Goal: Task Accomplishment & Management: Use online tool/utility

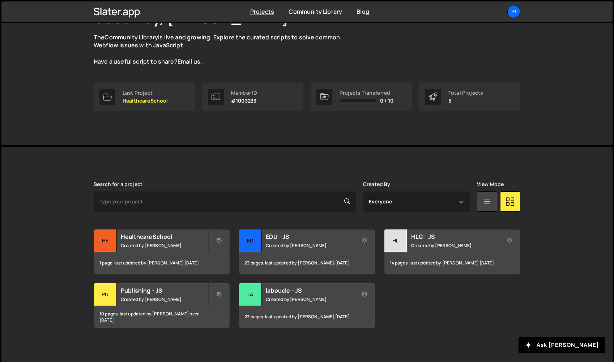
scroll to position [64, 0]
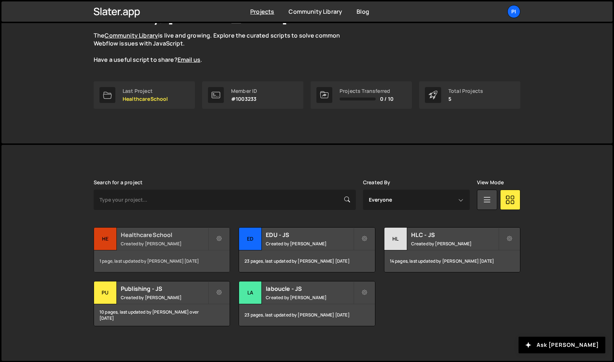
click at [162, 244] on small "Created by Pierre-Louis Labonne" at bounding box center [164, 244] width 87 height 6
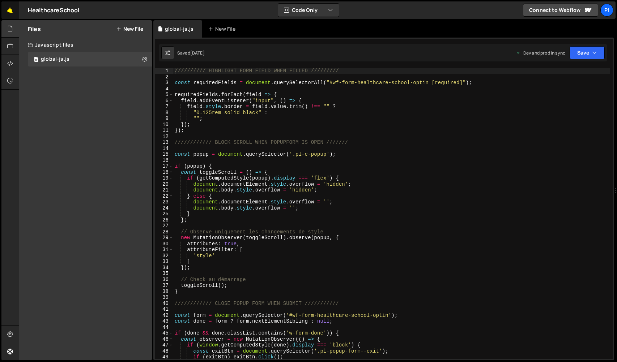
click at [10, 12] on link "🤙" at bounding box center [10, 9] width 18 height 17
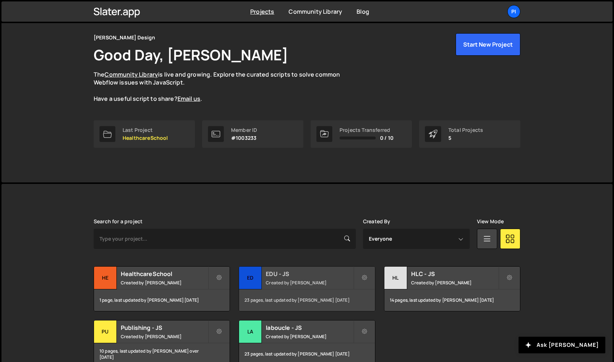
scroll to position [25, 0]
click at [413, 288] on div "HLC - JS Created by Pierre-Louis Labonne" at bounding box center [452, 277] width 136 height 22
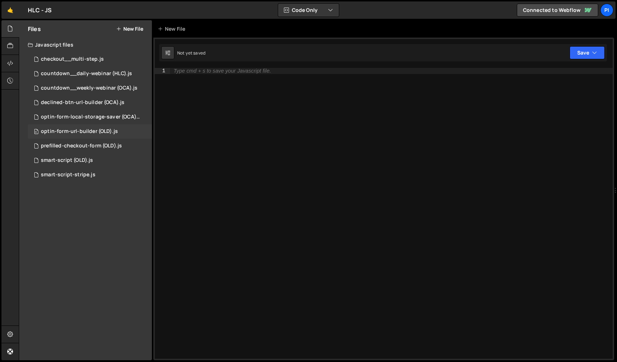
click at [91, 134] on div "optin-form-url-builder (OLD).js" at bounding box center [79, 131] width 77 height 7
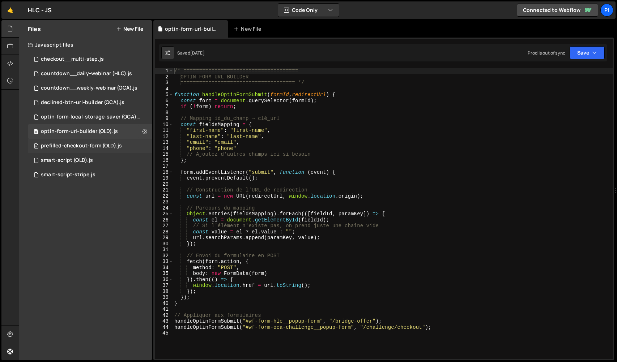
click at [90, 148] on div "prefilled-checkout-form (OLD).js" at bounding box center [81, 146] width 81 height 7
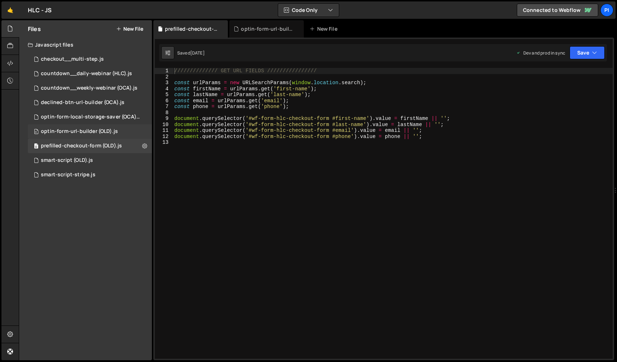
click at [94, 135] on div "0 optin-form-url-builder (OLD).js 0" at bounding box center [90, 131] width 124 height 14
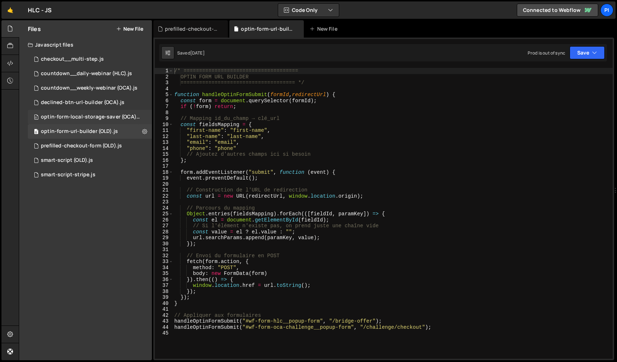
click at [104, 116] on div "optin-form-local-storage-saver (OCA).js" at bounding box center [91, 117] width 100 height 7
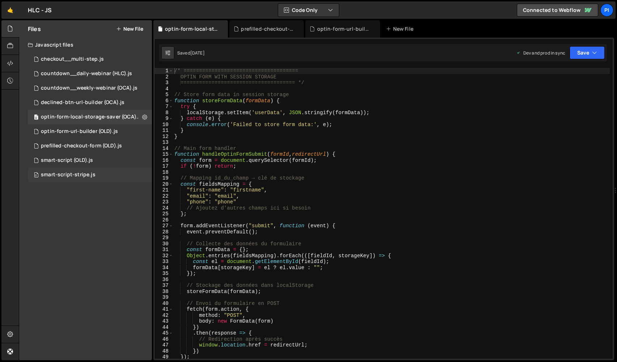
click at [113, 178] on div "0 smart-script-stripe.js 0" at bounding box center [90, 175] width 124 height 14
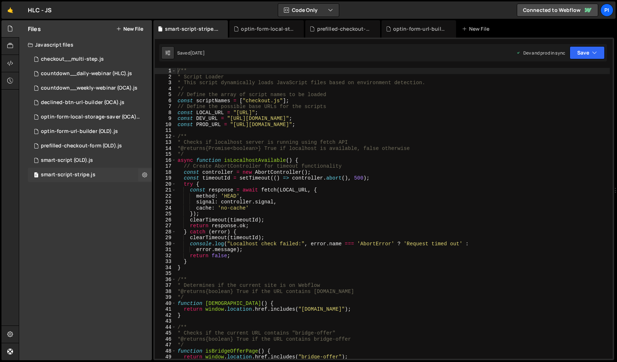
click at [111, 172] on div "0 smart-script-stripe.js 0" at bounding box center [90, 175] width 124 height 14
click at [111, 162] on div "0 smart-script (OLD).js 0" at bounding box center [90, 160] width 124 height 14
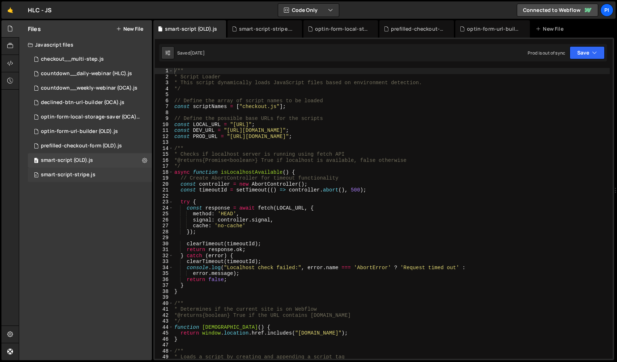
click at [103, 172] on div "0 smart-script-stripe.js 0" at bounding box center [90, 175] width 124 height 14
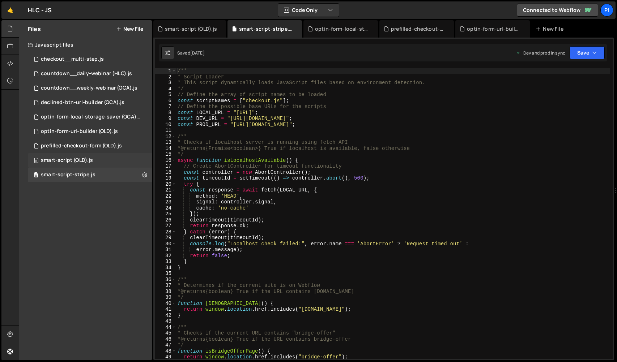
click at [107, 164] on div "0 smart-script (OLD).js 0" at bounding box center [90, 160] width 124 height 14
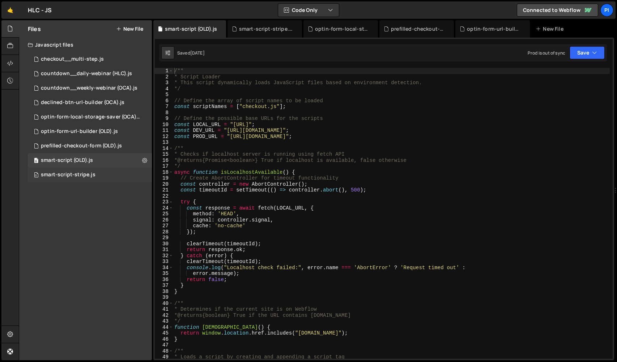
click at [100, 173] on div "0 smart-script-stripe.js 0" at bounding box center [90, 175] width 124 height 14
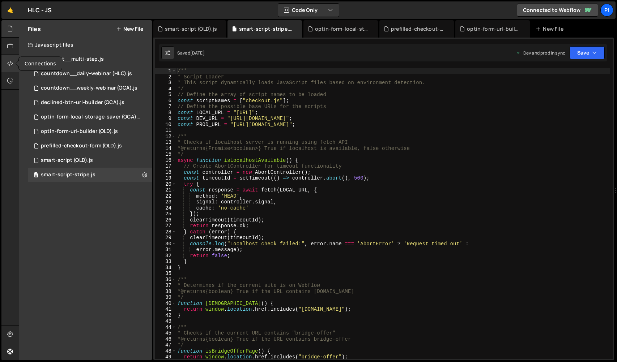
click at [10, 64] on icon at bounding box center [10, 63] width 6 height 8
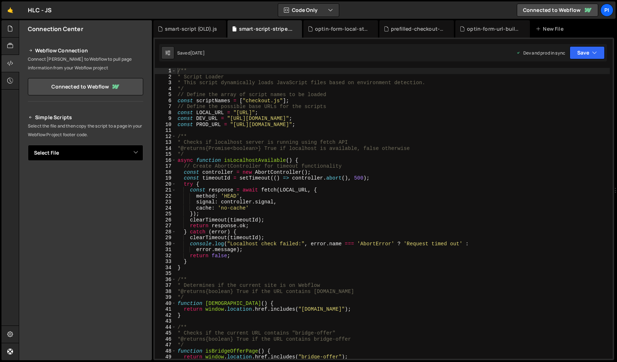
click at [109, 154] on select "Select File checkout__multi-step.js countdown__daily-webinar (HLC).js countdown…" at bounding box center [85, 153] width 115 height 16
select select "36924"
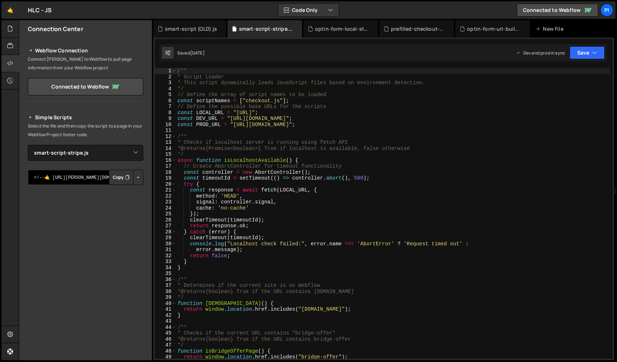
click at [95, 176] on textarea "<!--🤙 https://slater.app/12485/36924.js--> <script>document.addEventListener("D…" at bounding box center [85, 177] width 115 height 15
drag, startPoint x: 85, startPoint y: 187, endPoint x: 109, endPoint y: 178, distance: 25.2
click at [87, 196] on div "Simple Scripts Select the file and then copy the script to a page in your Webfl…" at bounding box center [85, 223] width 115 height 221
click at [112, 177] on button "Copy" at bounding box center [121, 177] width 25 height 15
click at [12, 31] on icon at bounding box center [10, 29] width 6 height 8
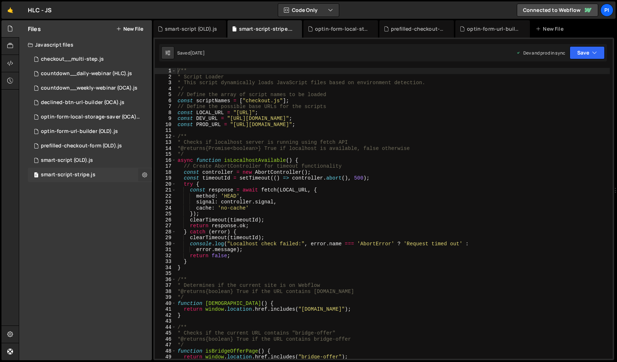
click at [147, 173] on icon at bounding box center [144, 174] width 5 height 7
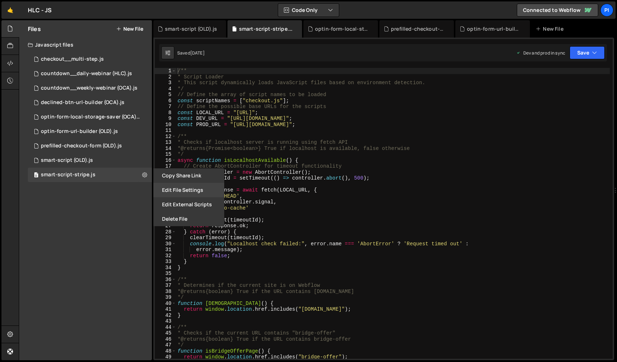
click at [181, 193] on button "Edit File Settings" at bounding box center [188, 190] width 71 height 14
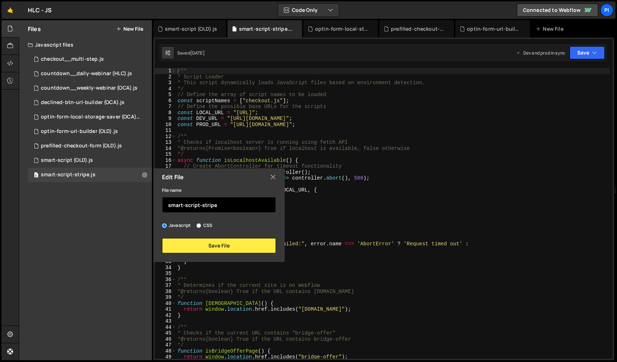
click at [227, 206] on input "smart-script-stripe" at bounding box center [219, 205] width 114 height 16
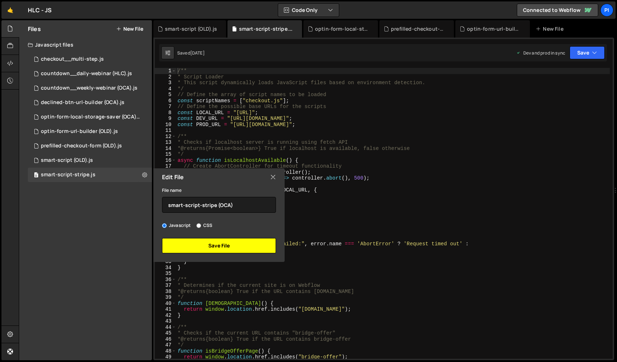
click at [224, 249] on button "Save File" at bounding box center [219, 245] width 114 height 15
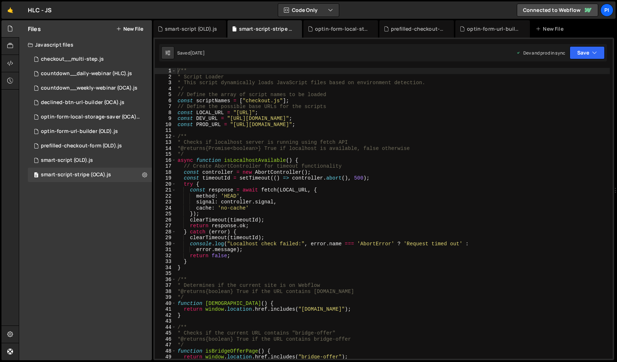
scroll to position [5, 0]
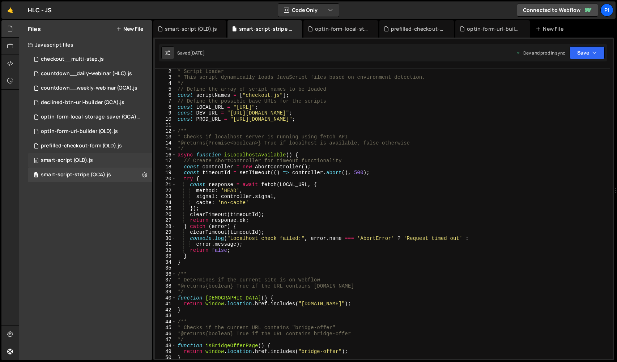
click at [138, 163] on div "0 smart-script (OLD).js 0" at bounding box center [90, 160] width 124 height 14
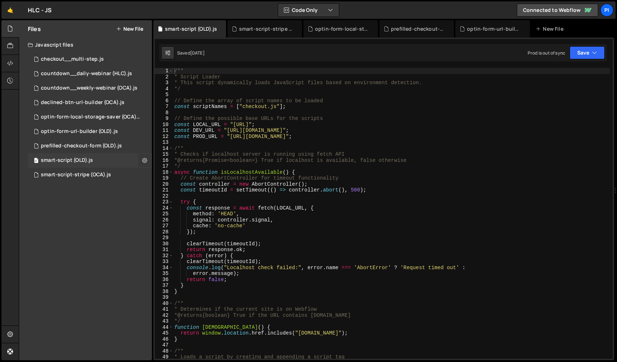
click at [145, 159] on icon at bounding box center [144, 160] width 5 height 7
type input "smart-script (OLD)"
radio input "true"
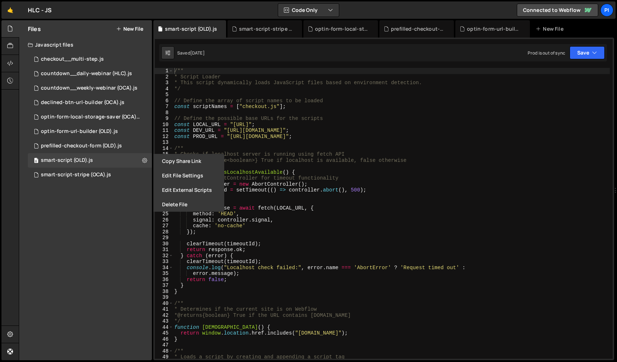
click at [175, 178] on button "Edit File Settings" at bounding box center [188, 175] width 71 height 14
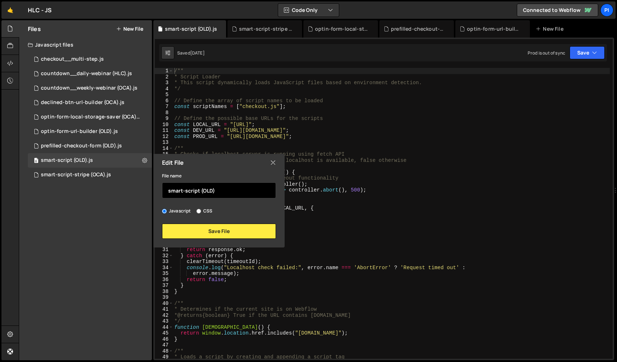
click at [203, 192] on input "smart-script (OLD)" at bounding box center [219, 191] width 114 height 16
type input "smart-script (HLC - OLD)"
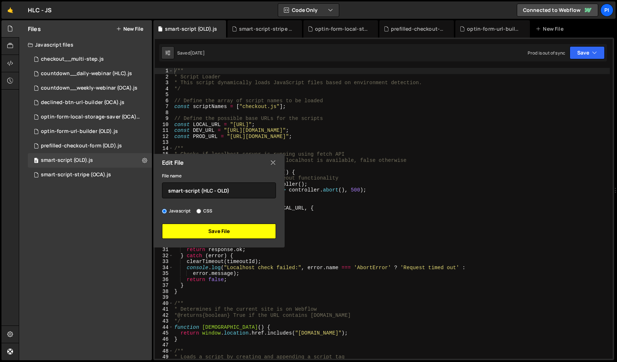
click at [200, 231] on button "Save File" at bounding box center [219, 231] width 114 height 15
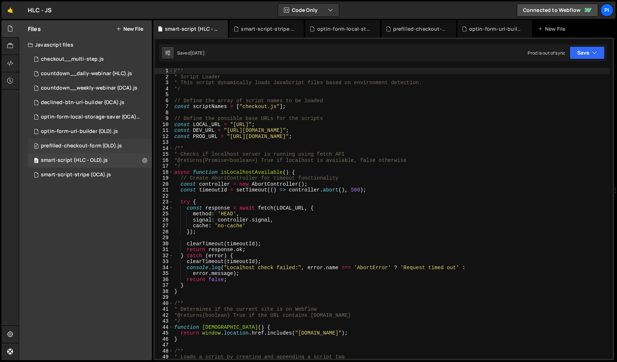
click at [146, 147] on div "0 prefilled-checkout-form (OLD).js 0" at bounding box center [90, 146] width 124 height 14
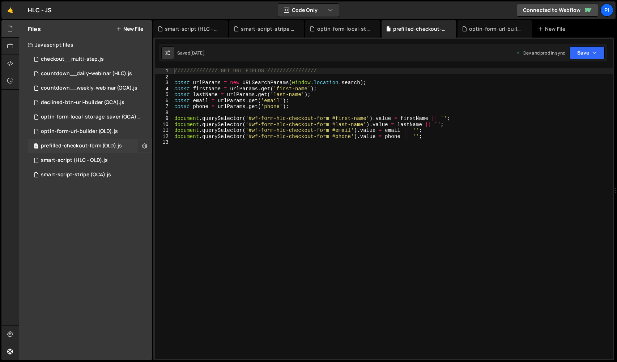
click at [144, 144] on icon at bounding box center [144, 145] width 5 height 7
type input "prefilled-checkout-form (OLD)"
radio input "true"
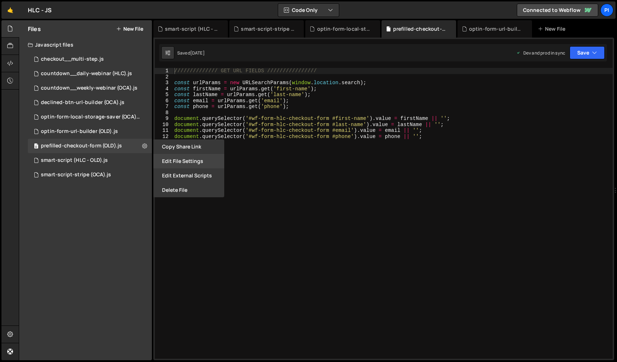
click at [175, 160] on button "Edit File Settings" at bounding box center [188, 161] width 71 height 14
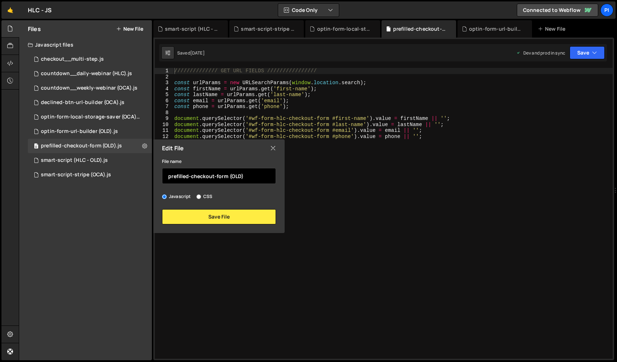
click at [230, 176] on input "prefilled-checkout-form (OLD)" at bounding box center [219, 176] width 114 height 16
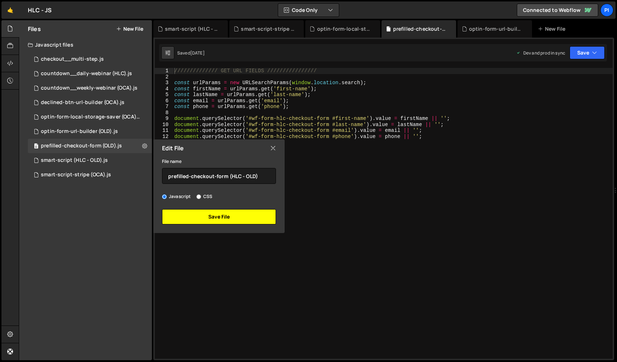
click at [241, 214] on button "Save File" at bounding box center [219, 216] width 114 height 15
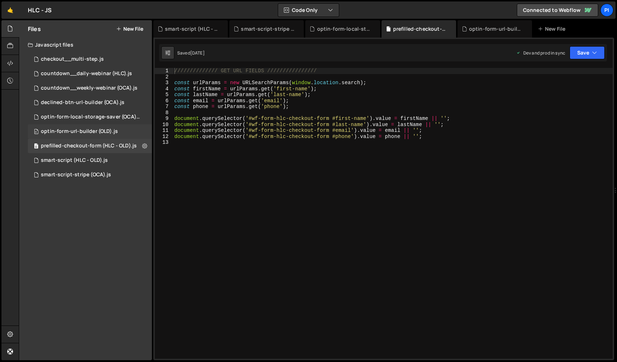
click at [140, 131] on div "0 optin-form-url-builder (OLD).js 0" at bounding box center [90, 131] width 124 height 14
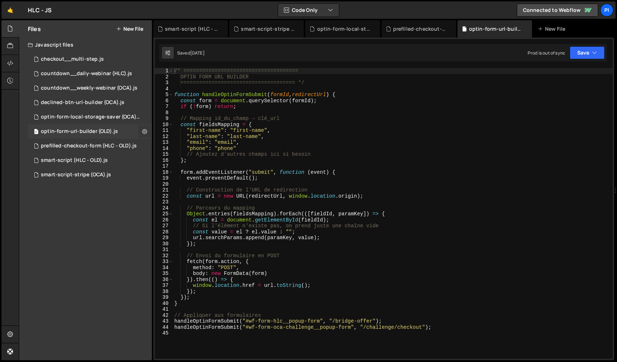
click at [142, 131] on icon at bounding box center [144, 131] width 5 height 7
type input "optin-form-url-builder (OLD)"
radio input "true"
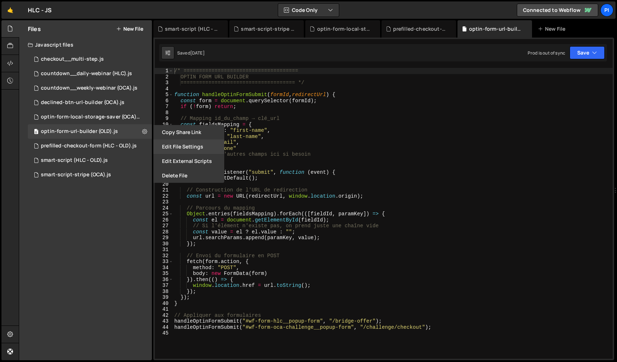
click at [179, 149] on button "Edit File Settings" at bounding box center [188, 146] width 71 height 14
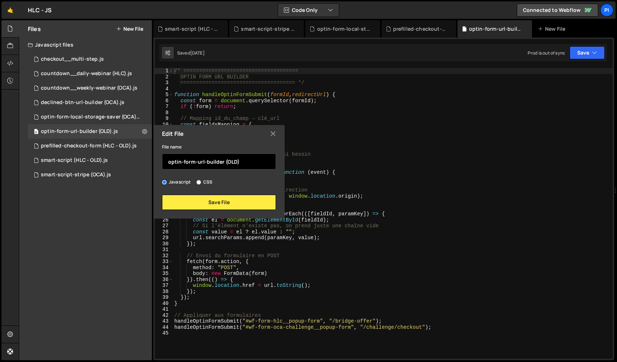
drag, startPoint x: 228, startPoint y: 161, endPoint x: 238, endPoint y: 154, distance: 12.9
click at [228, 161] on input "optin-form-url-builder (OLD)" at bounding box center [219, 162] width 114 height 16
type input "optin-form-url-builder (HLC - OLD)"
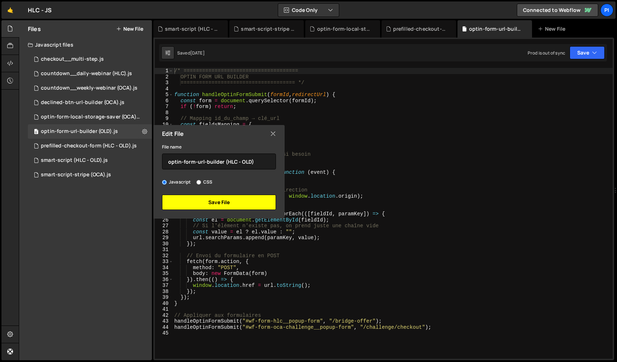
click at [241, 201] on button "Save File" at bounding box center [219, 202] width 114 height 15
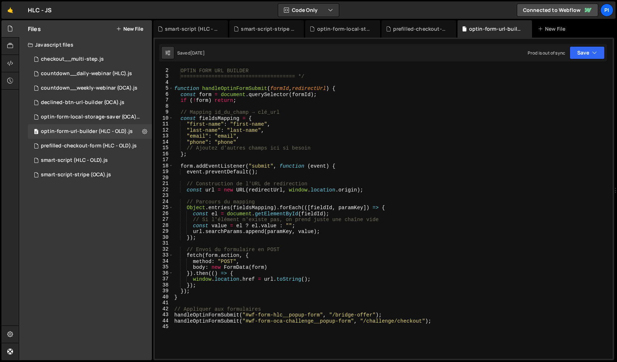
scroll to position [0, 0]
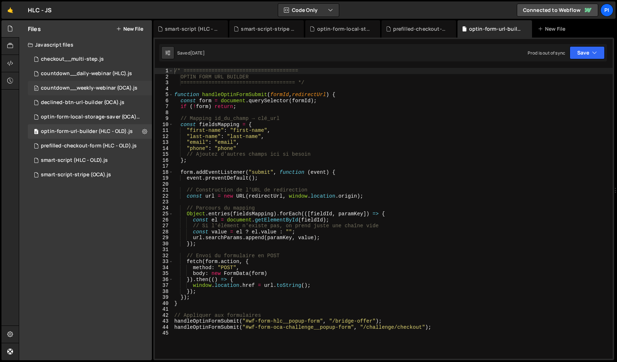
click at [100, 90] on div "countdown__weekly-webinar (OCA).js" at bounding box center [89, 88] width 96 height 7
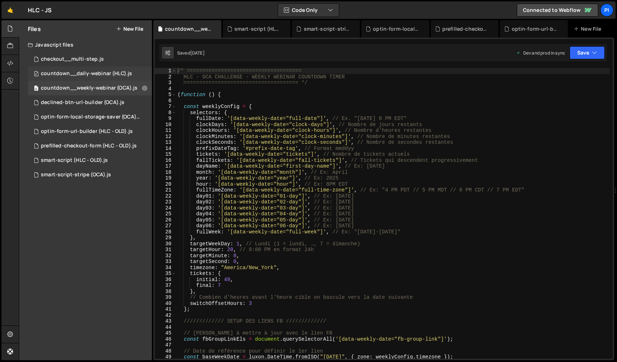
click at [73, 71] on div "countdown__daily-webinar (HLC).js" at bounding box center [86, 73] width 91 height 7
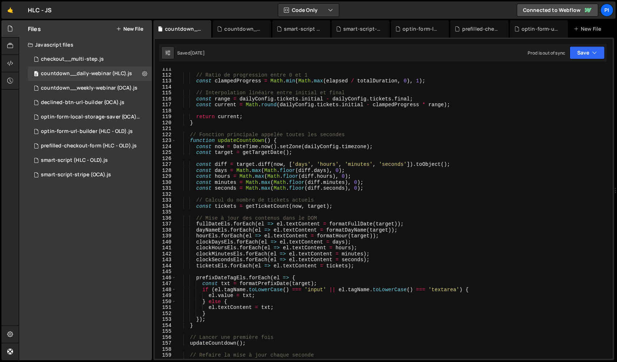
scroll to position [525, 0]
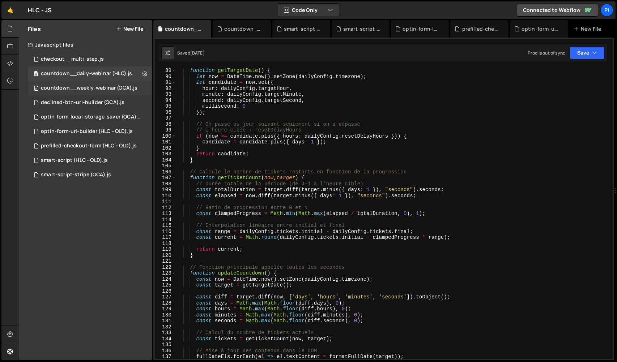
click at [51, 83] on div "0 countdown__weekly-webinar (OCA).js 0" at bounding box center [90, 88] width 124 height 14
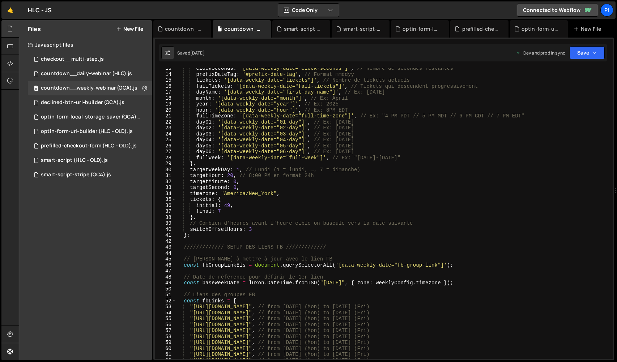
scroll to position [87, 0]
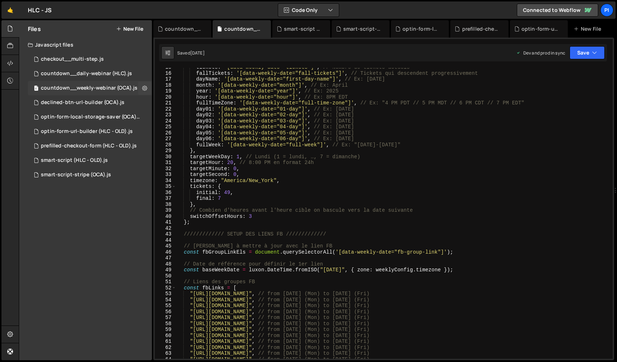
click at [96, 89] on div "countdown__weekly-webinar (OCA).js" at bounding box center [89, 88] width 96 height 7
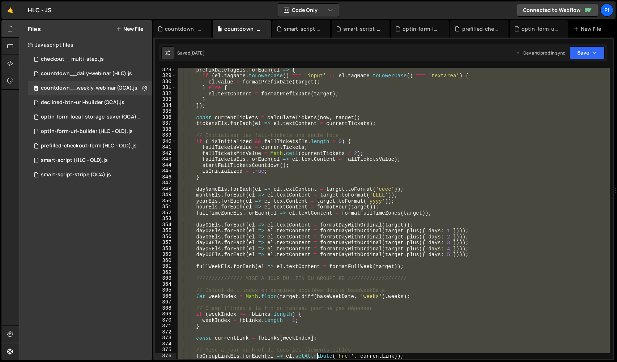
scroll to position [2023, 0]
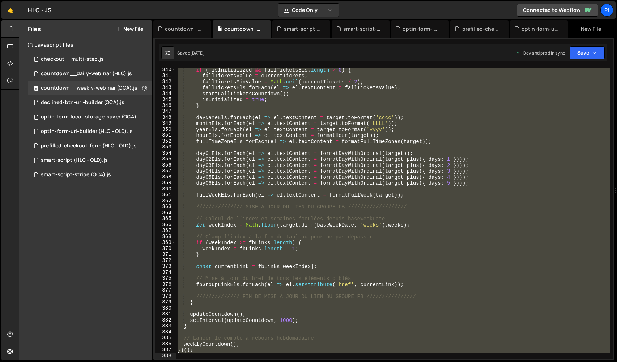
drag, startPoint x: 177, startPoint y: 69, endPoint x: 317, endPoint y: 386, distance: 346.1
click at [317, 362] on html "Projects Community Library Blog Pi Projects Your Teams Invite team member Accou…" at bounding box center [308, 181] width 617 height 362
type textarea "})();"
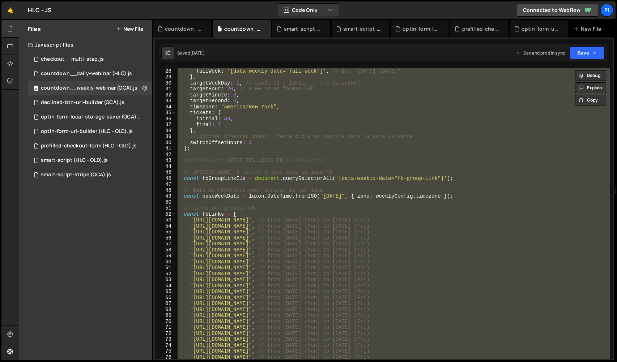
scroll to position [0, 0]
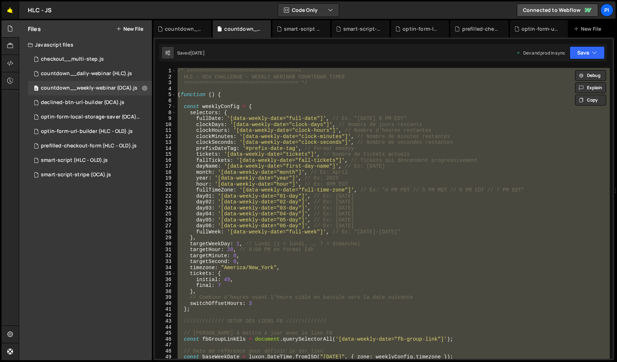
click at [7, 14] on link "🤙" at bounding box center [10, 9] width 18 height 17
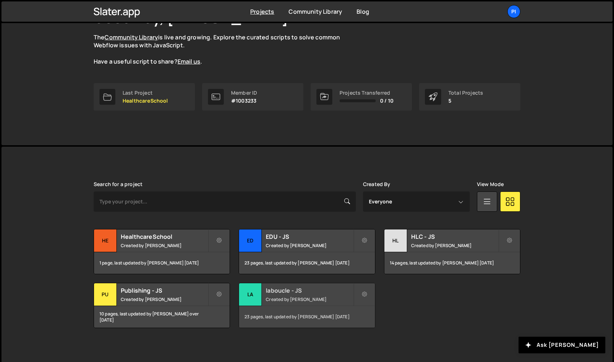
scroll to position [64, 0]
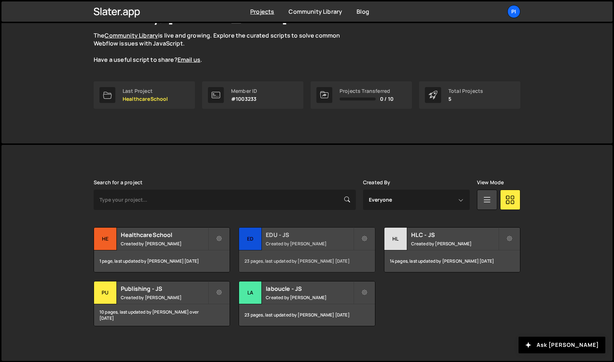
click at [248, 236] on div "ED" at bounding box center [250, 239] width 23 height 23
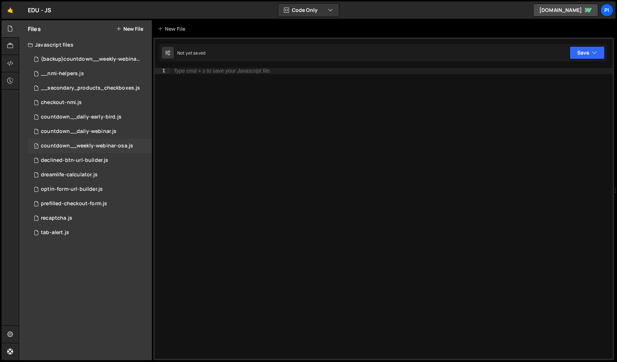
click at [108, 147] on div "countdown__weekly-webinar-osa.js" at bounding box center [87, 146] width 92 height 7
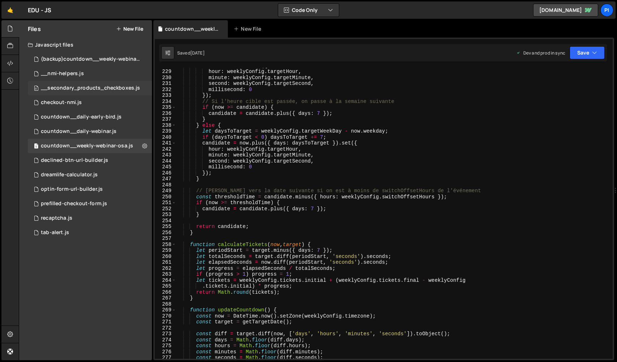
scroll to position [1359, 0]
click at [13, 13] on link "🤙" at bounding box center [10, 9] width 18 height 17
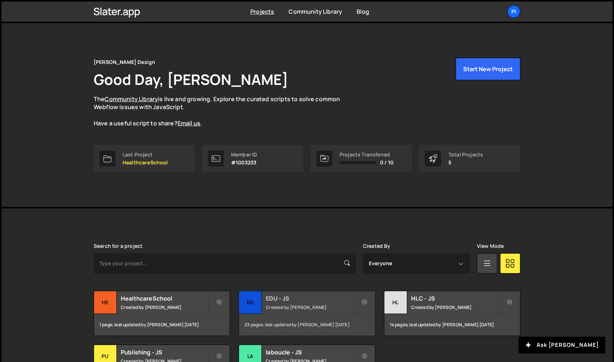
click at [278, 310] on div "EDU - JS Created by Pierre-Louis Labonne" at bounding box center [307, 302] width 136 height 22
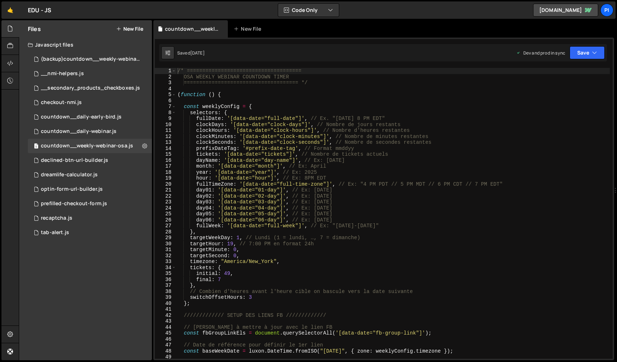
scroll to position [1498, 0]
click at [88, 56] on div "(backup)countdown__weekly-webinar-osa.js" at bounding box center [91, 59] width 100 height 7
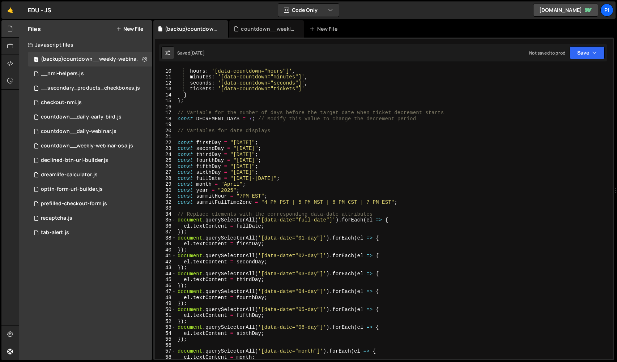
scroll to position [0, 0]
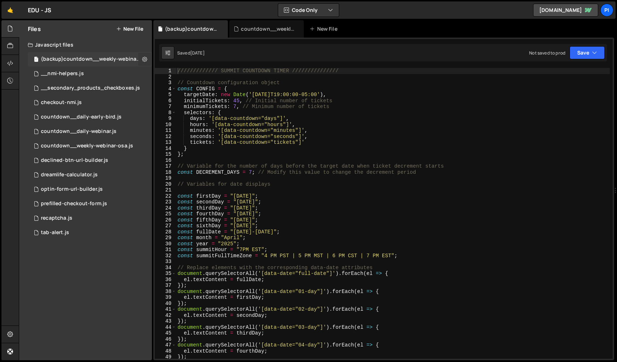
click at [145, 61] on icon at bounding box center [144, 59] width 5 height 7
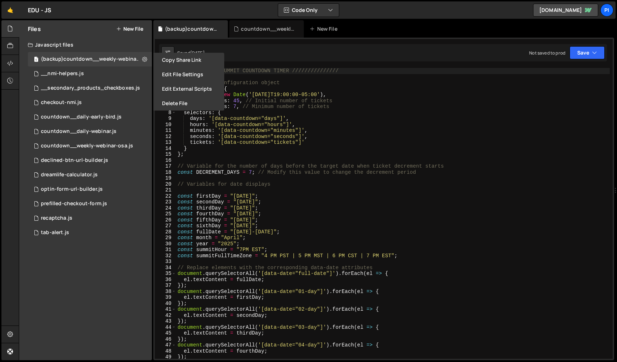
type textarea "const sixthDay = "April 26th";"
click at [300, 223] on div "///////////// SUMMIT COUNTDOWN TIMER /////////////// // Countdown configuration…" at bounding box center [392, 219] width 433 height 303
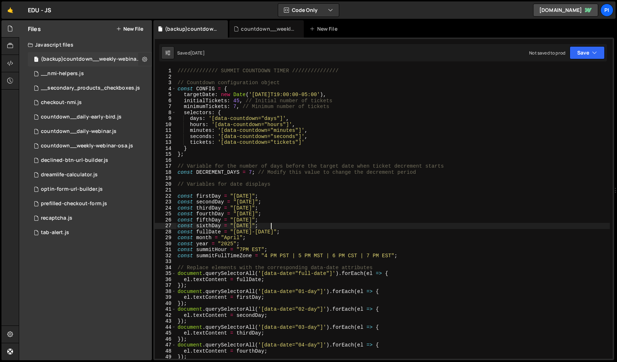
click at [145, 57] on icon at bounding box center [144, 59] width 5 height 7
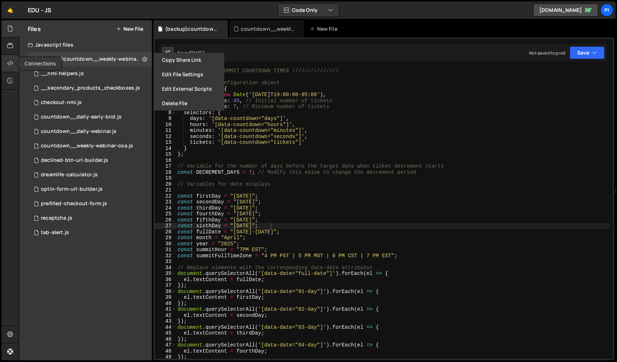
click at [12, 63] on icon at bounding box center [10, 63] width 6 height 8
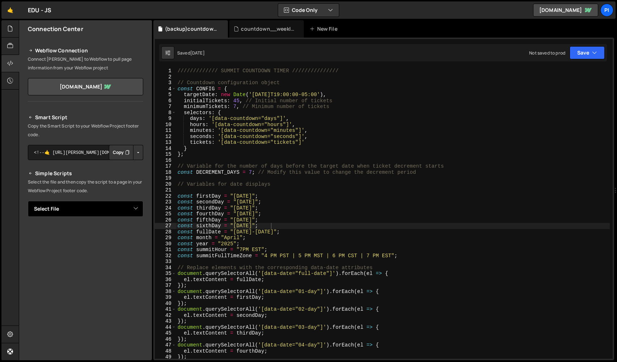
click at [133, 212] on select "Select File (backup)countdown__weekly-webinar-osa.js __nmi-helpers.js __seconda…" at bounding box center [85, 209] width 115 height 16
select select "37008"
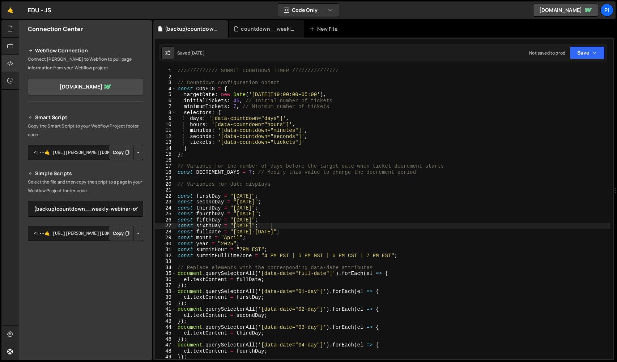
click at [116, 234] on button "Copy" at bounding box center [121, 233] width 25 height 15
click at [8, 27] on icon at bounding box center [10, 29] width 6 height 8
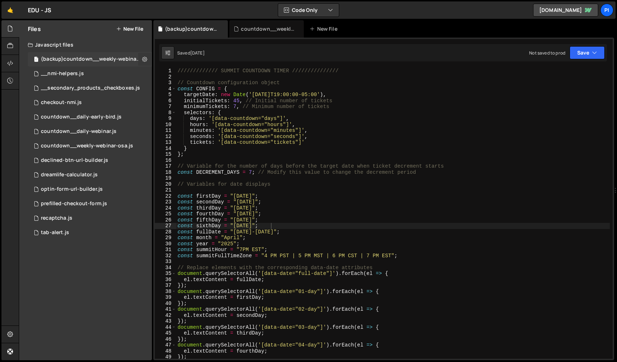
click at [143, 58] on icon at bounding box center [144, 59] width 5 height 7
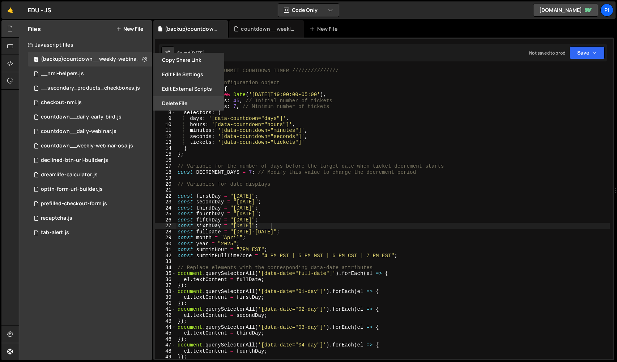
click at [183, 105] on button "Delete File" at bounding box center [188, 103] width 71 height 14
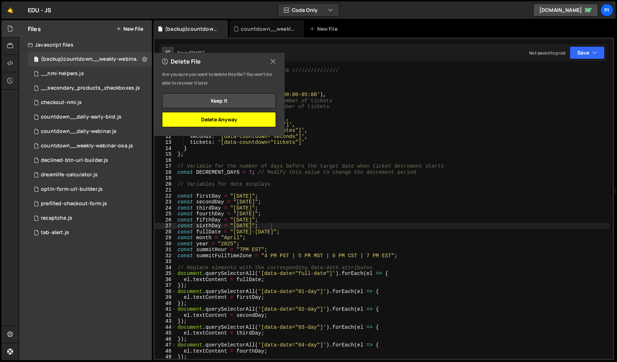
click at [223, 120] on button "Delete Anyway" at bounding box center [219, 119] width 114 height 15
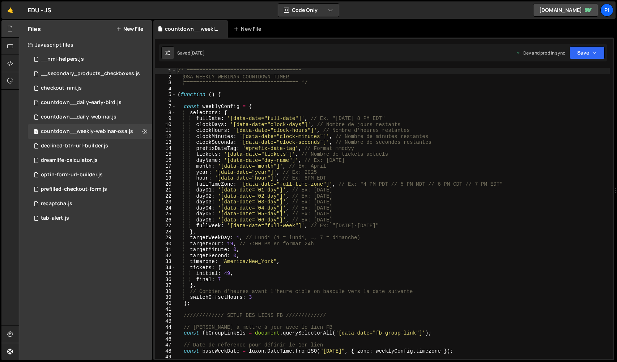
scroll to position [1498, 0]
click at [11, 7] on link "🤙" at bounding box center [10, 9] width 18 height 17
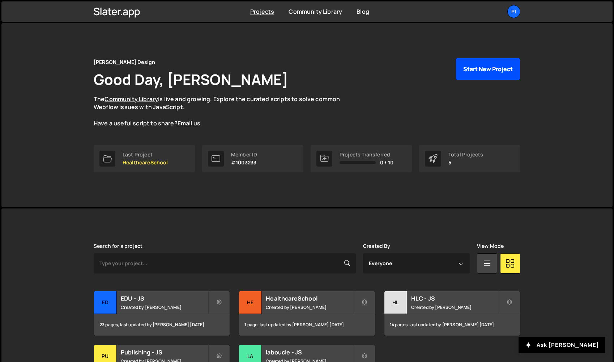
click at [504, 67] on button "Start New Project" at bounding box center [487, 69] width 65 height 22
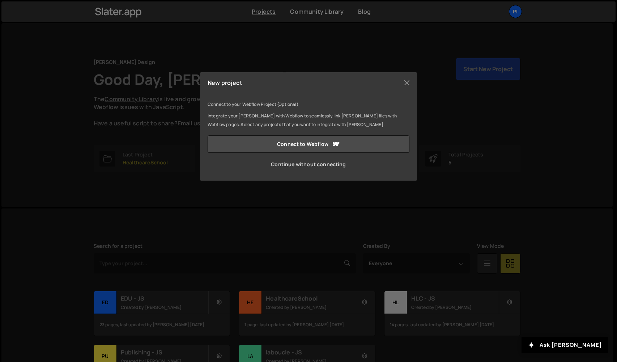
click at [325, 162] on link "Continue without connecting" at bounding box center [308, 164] width 202 height 17
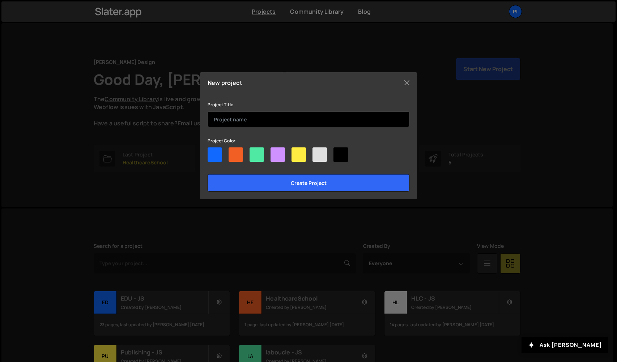
click at [279, 116] on input "text" at bounding box center [308, 119] width 202 height 16
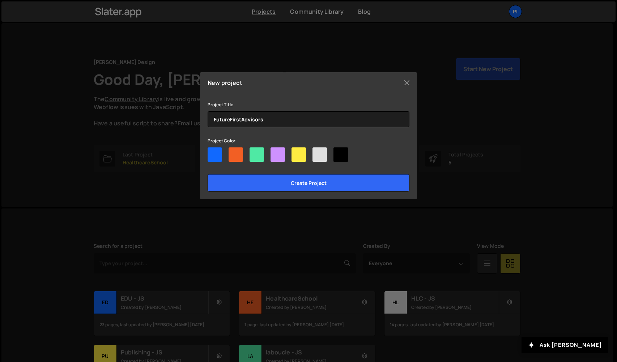
click at [221, 82] on h5 "New project" at bounding box center [224, 83] width 35 height 6
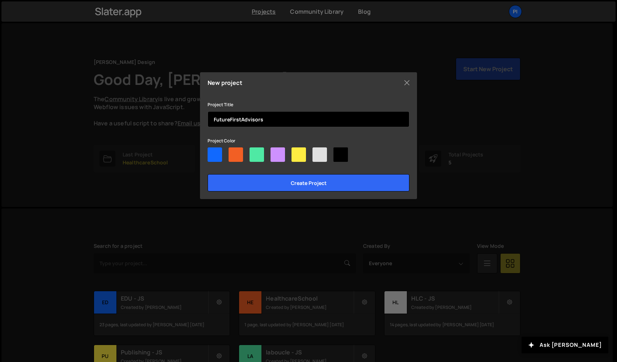
click at [240, 121] on input "FutureFirstAdvisors" at bounding box center [308, 119] width 202 height 16
click at [270, 118] on input "FutureFirst Advisors" at bounding box center [308, 119] width 202 height 16
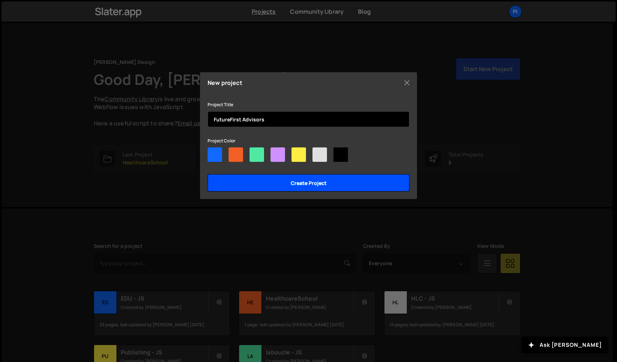
type input "FutureFirst Advisors"
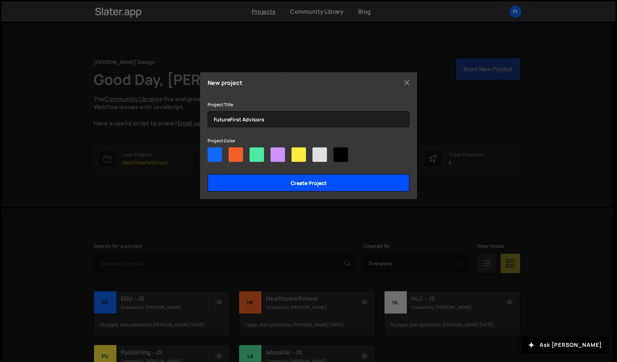
click at [319, 183] on input "Create project" at bounding box center [308, 182] width 202 height 17
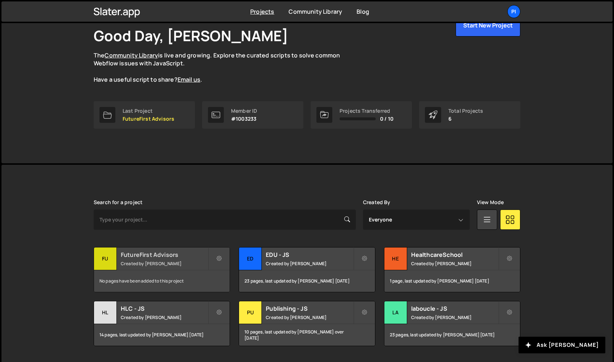
scroll to position [44, 0]
click at [154, 258] on div "FutureFirst Advisors Created by Pierre-Louis Labonne" at bounding box center [162, 258] width 136 height 22
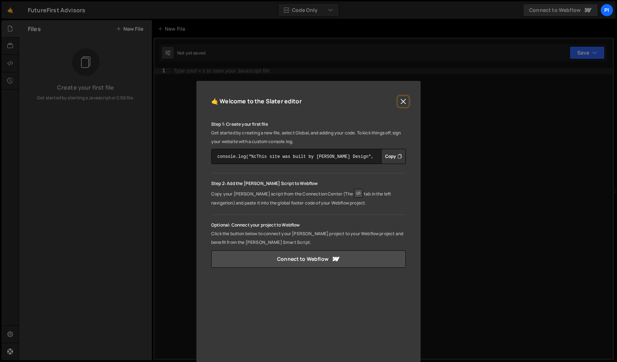
click at [403, 100] on button "Close" at bounding box center [403, 101] width 11 height 11
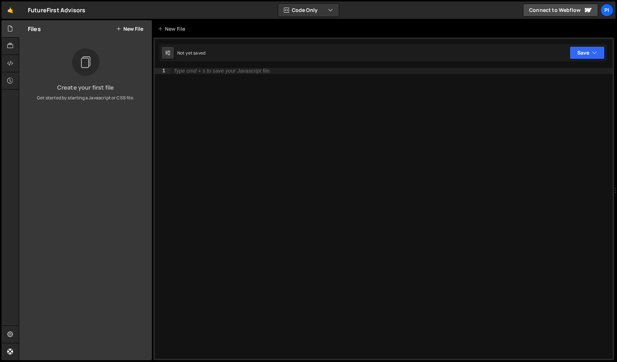
click at [127, 30] on button "New File" at bounding box center [129, 29] width 27 height 6
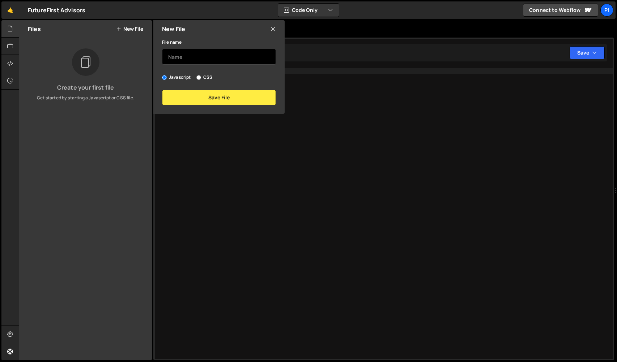
click at [210, 63] on input "text" at bounding box center [219, 57] width 114 height 16
type input "weekly-countdown"
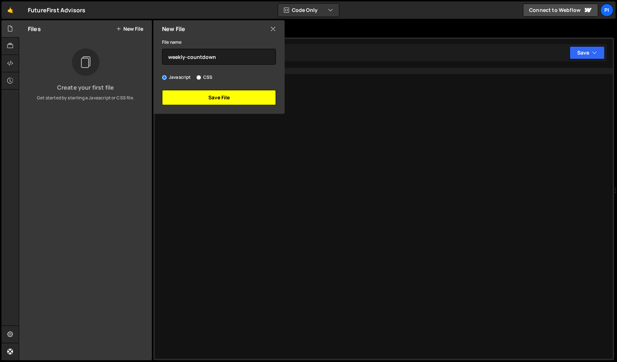
click at [244, 95] on button "Save File" at bounding box center [219, 97] width 114 height 15
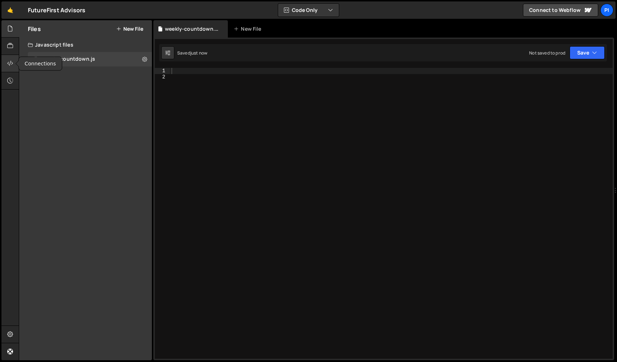
click at [9, 67] on icon at bounding box center [10, 63] width 6 height 8
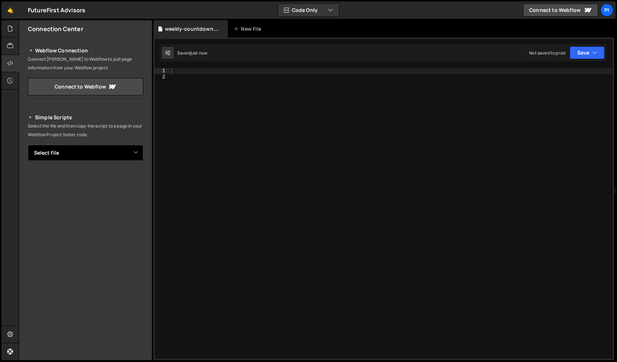
click at [122, 154] on select "Select File weekly-countdown.js" at bounding box center [85, 153] width 115 height 16
select select "45824"
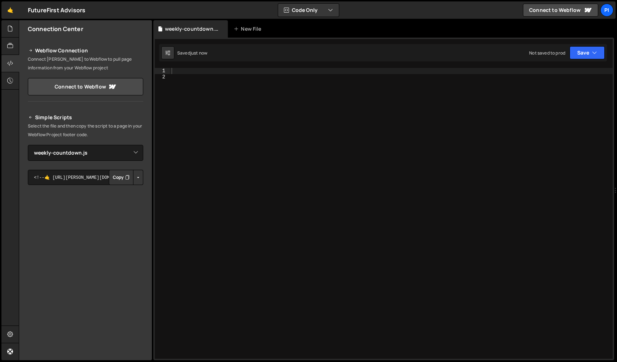
click at [139, 175] on button "Button group with nested dropdown" at bounding box center [138, 177] width 10 height 15
click at [123, 201] on link "Copy Production js" at bounding box center [113, 201] width 60 height 10
